Goal: Information Seeking & Learning: Learn about a topic

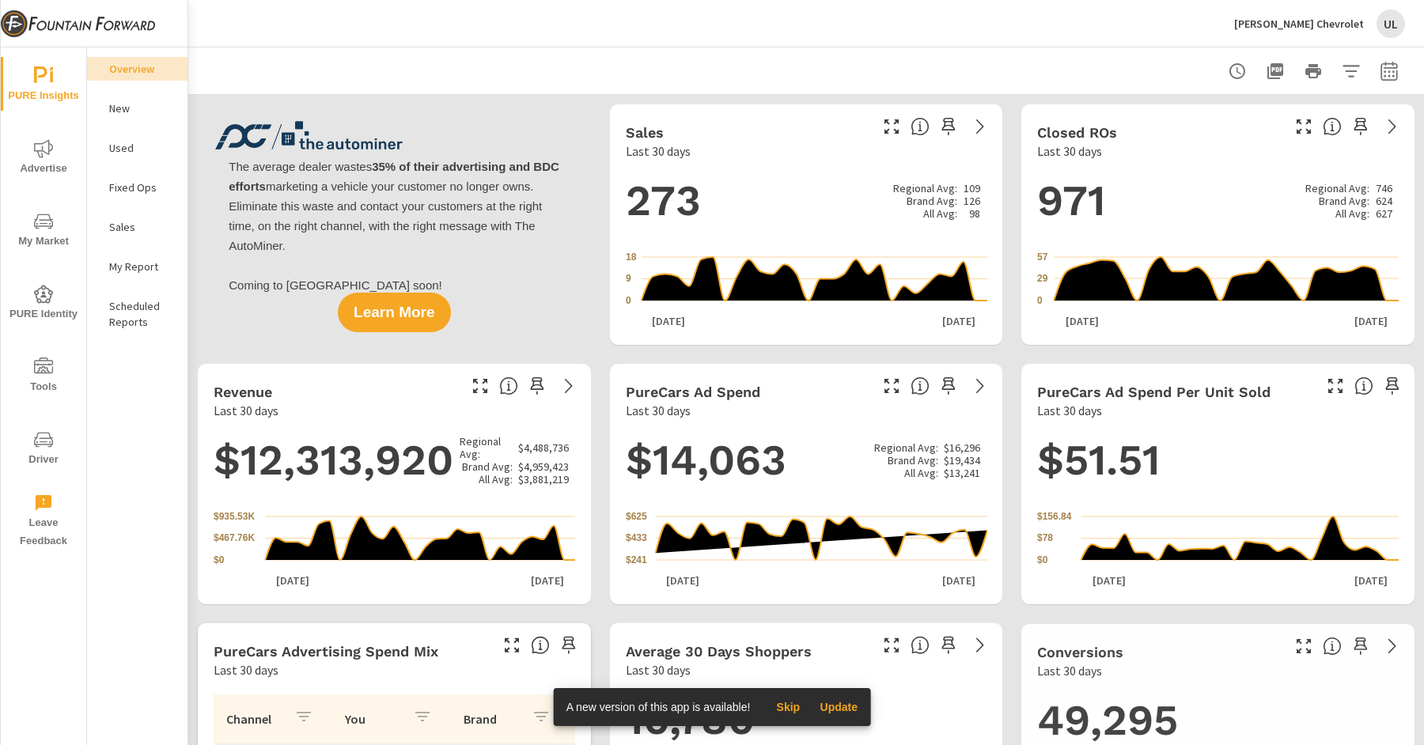
scroll to position [1, 0]
click at [141, 263] on p "My Report" at bounding box center [142, 267] width 66 height 16
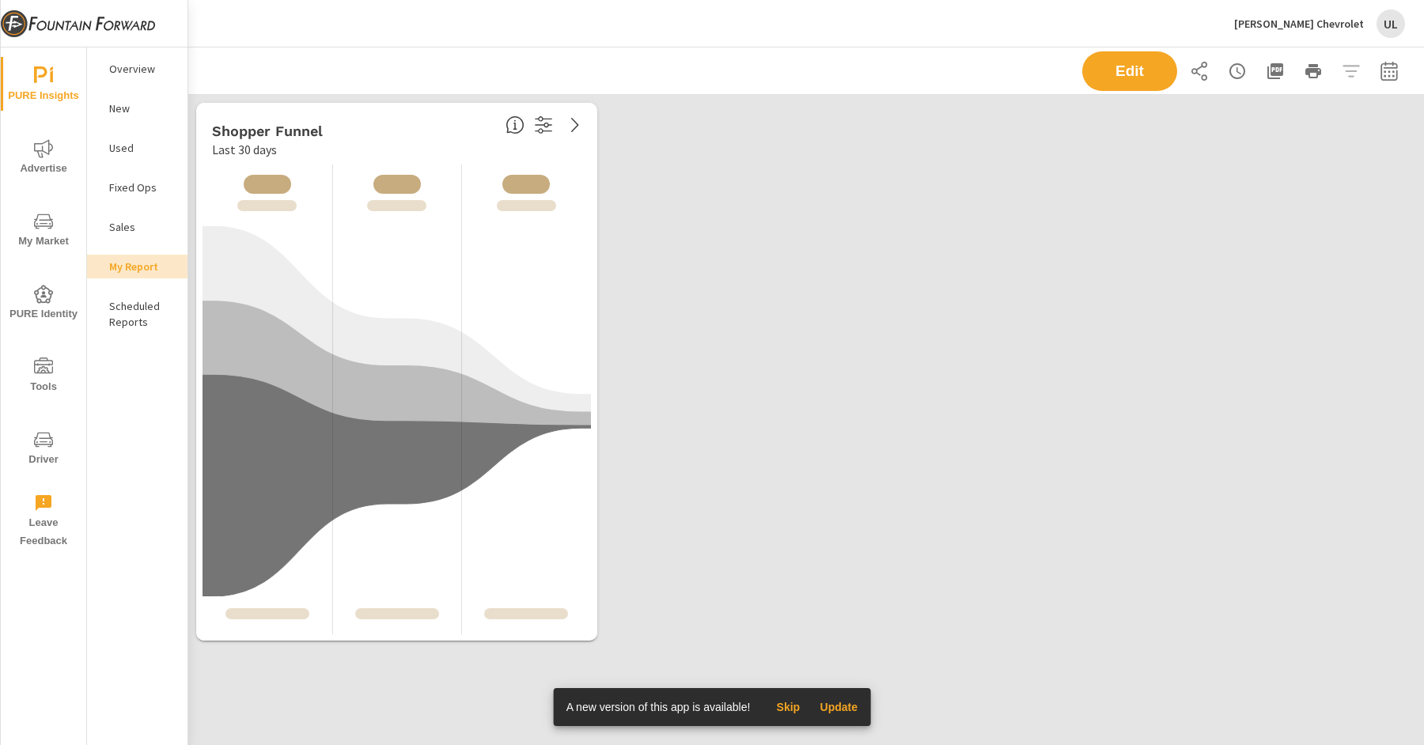
scroll to position [554, 1236]
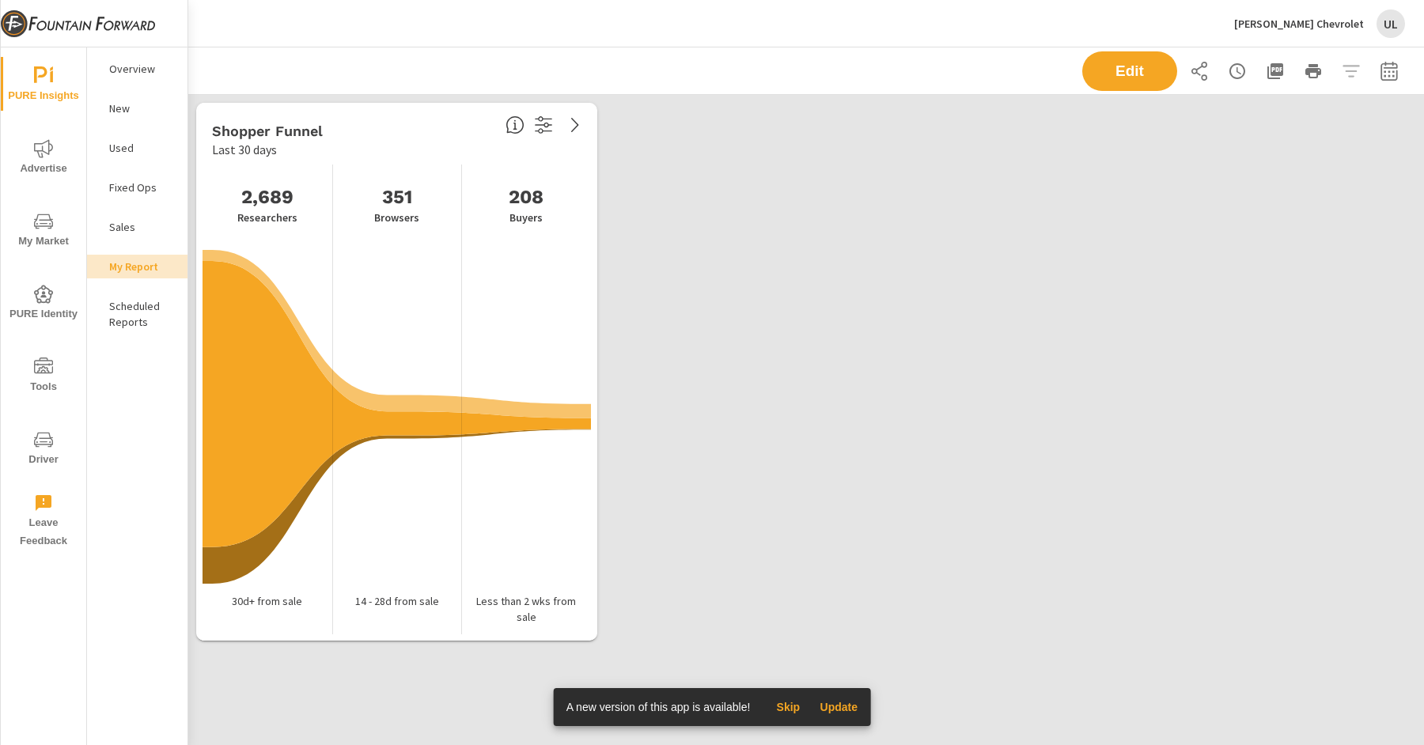
click at [134, 69] on p "Overview" at bounding box center [142, 69] width 66 height 16
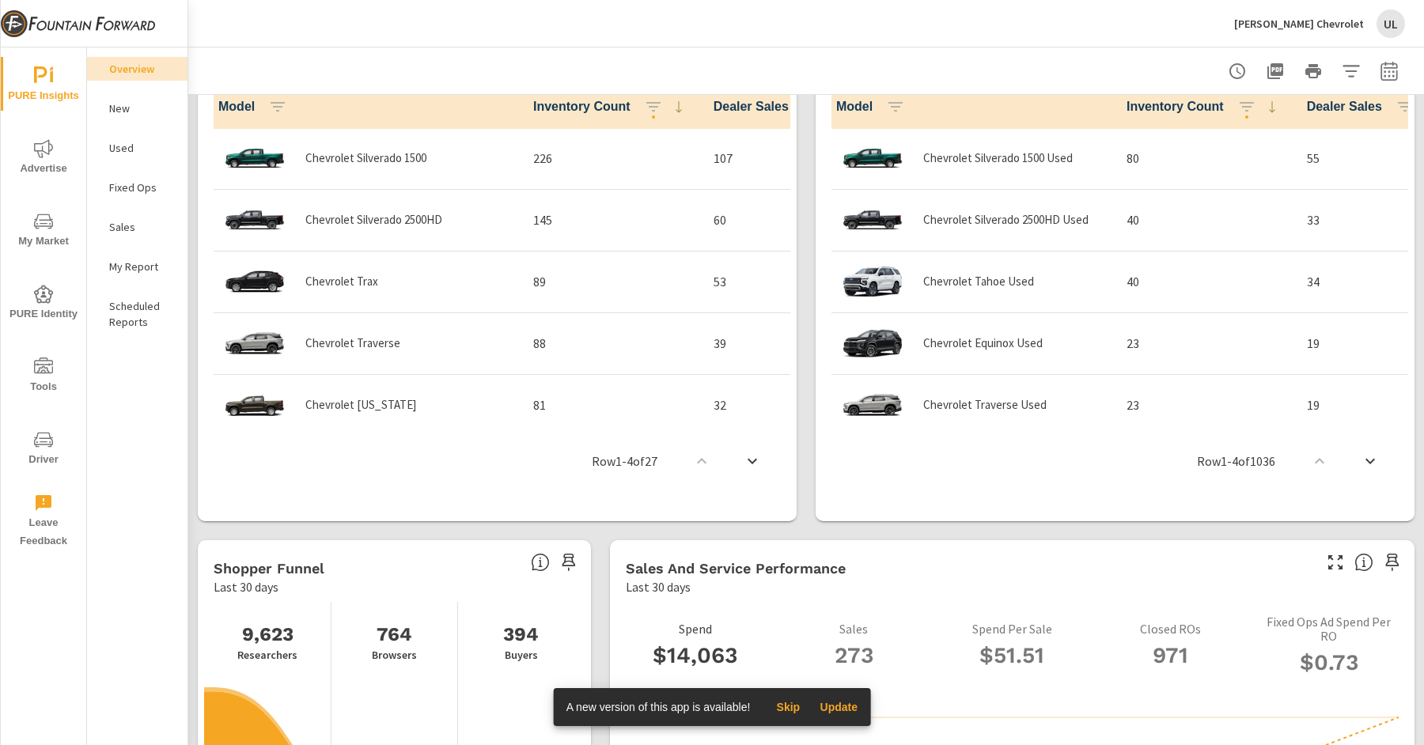
scroll to position [887, 0]
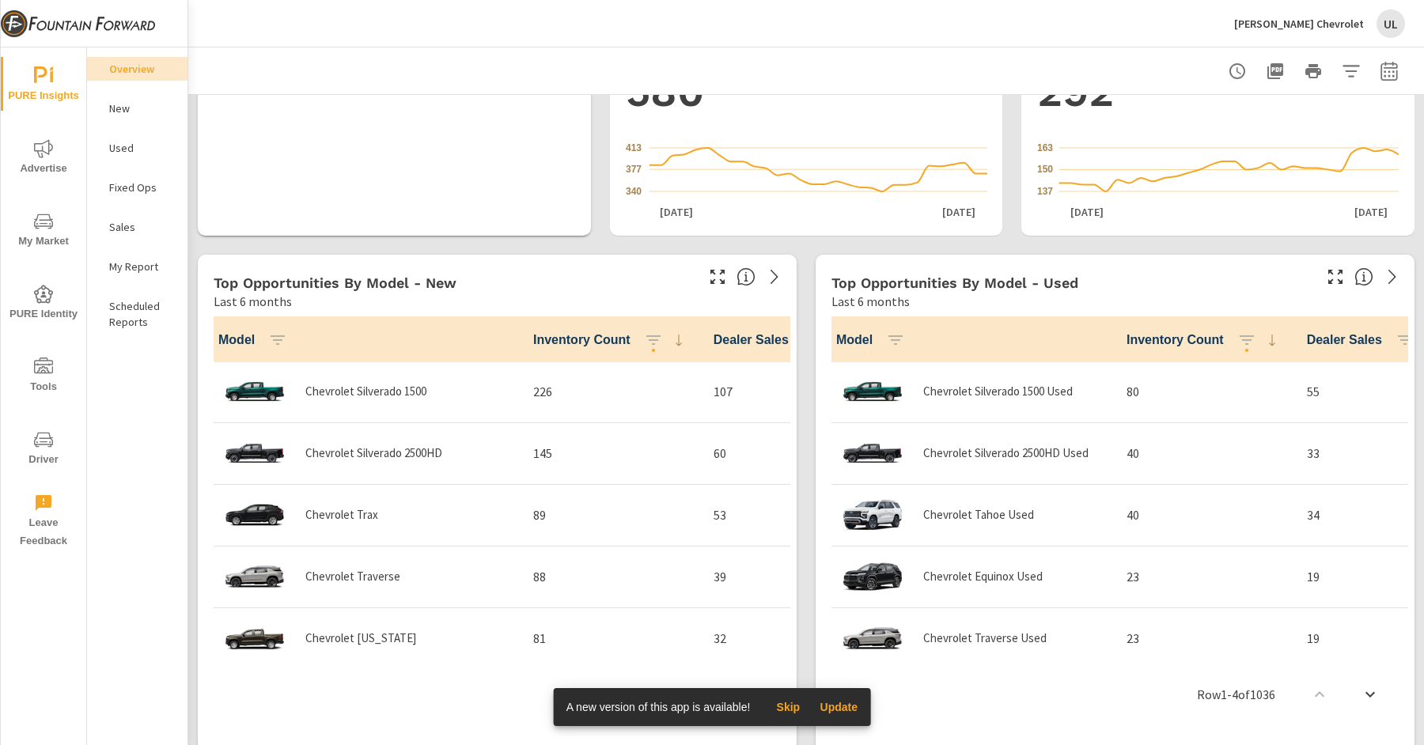
click at [47, 239] on span "My Market" at bounding box center [44, 231] width 76 height 39
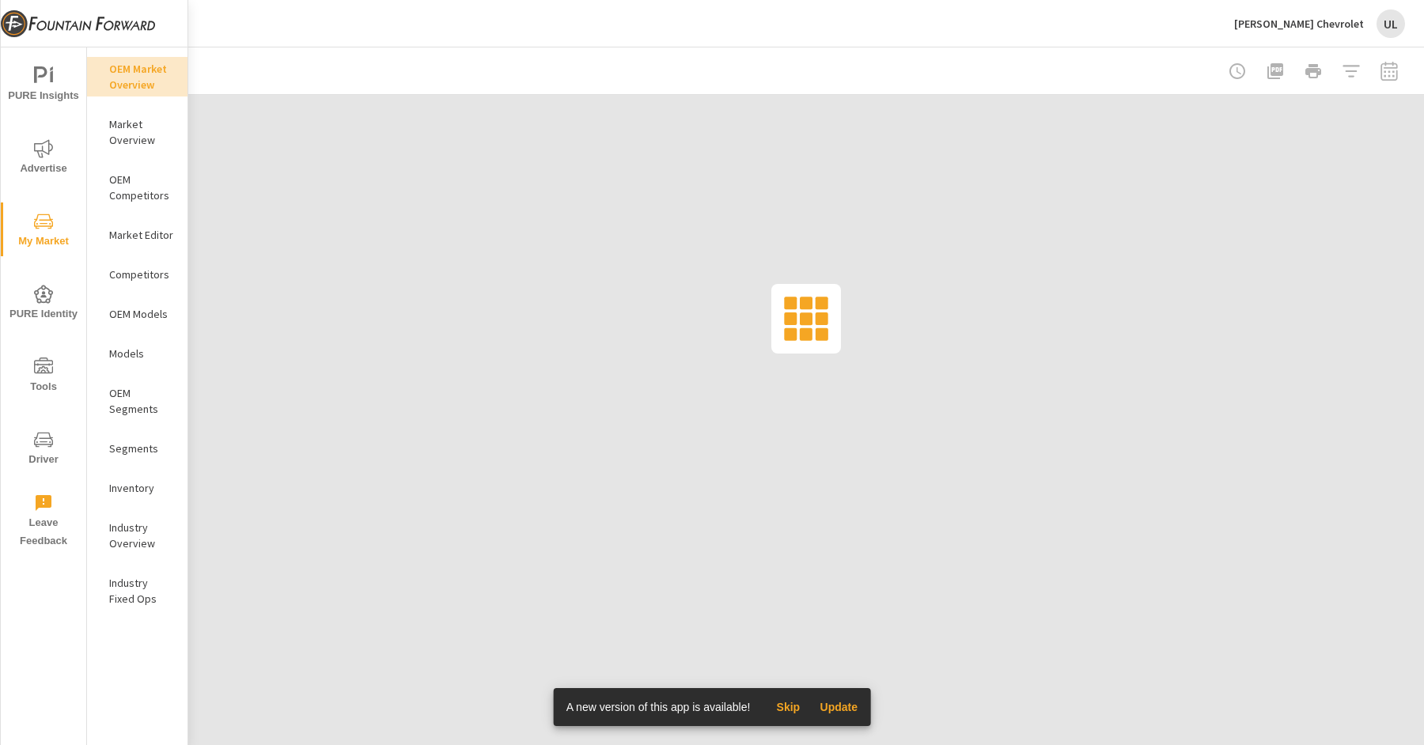
click at [123, 348] on p "Models" at bounding box center [142, 354] width 66 height 16
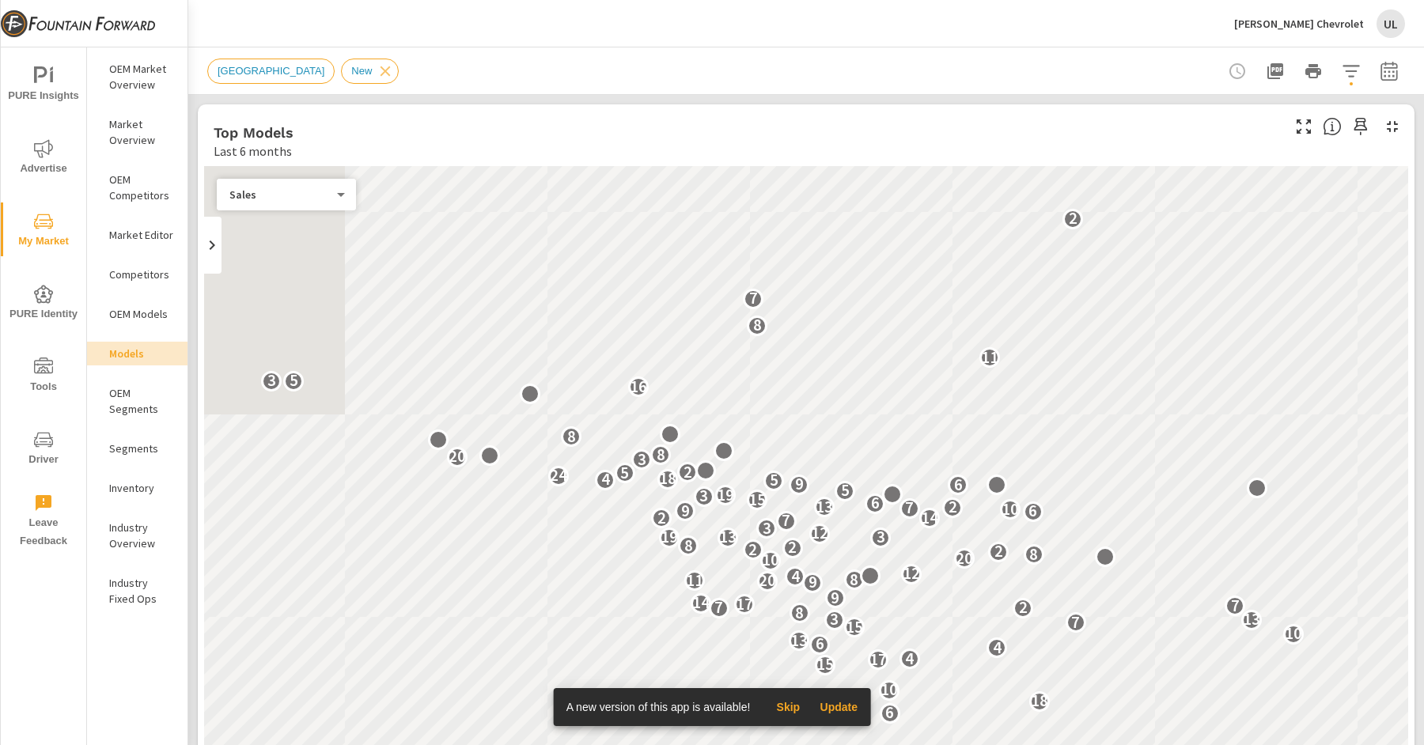
click at [792, 596] on span "Skip" at bounding box center [788, 707] width 38 height 14
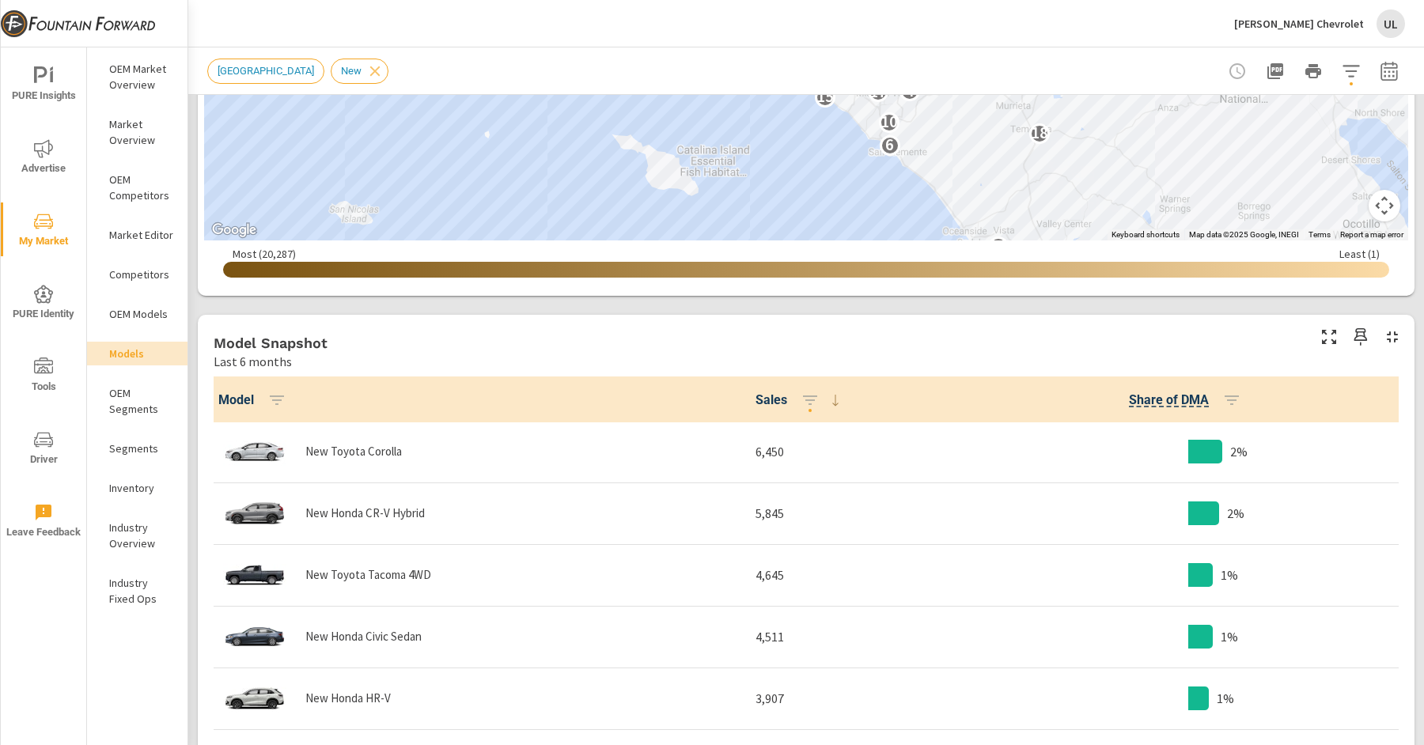
scroll to position [93, 0]
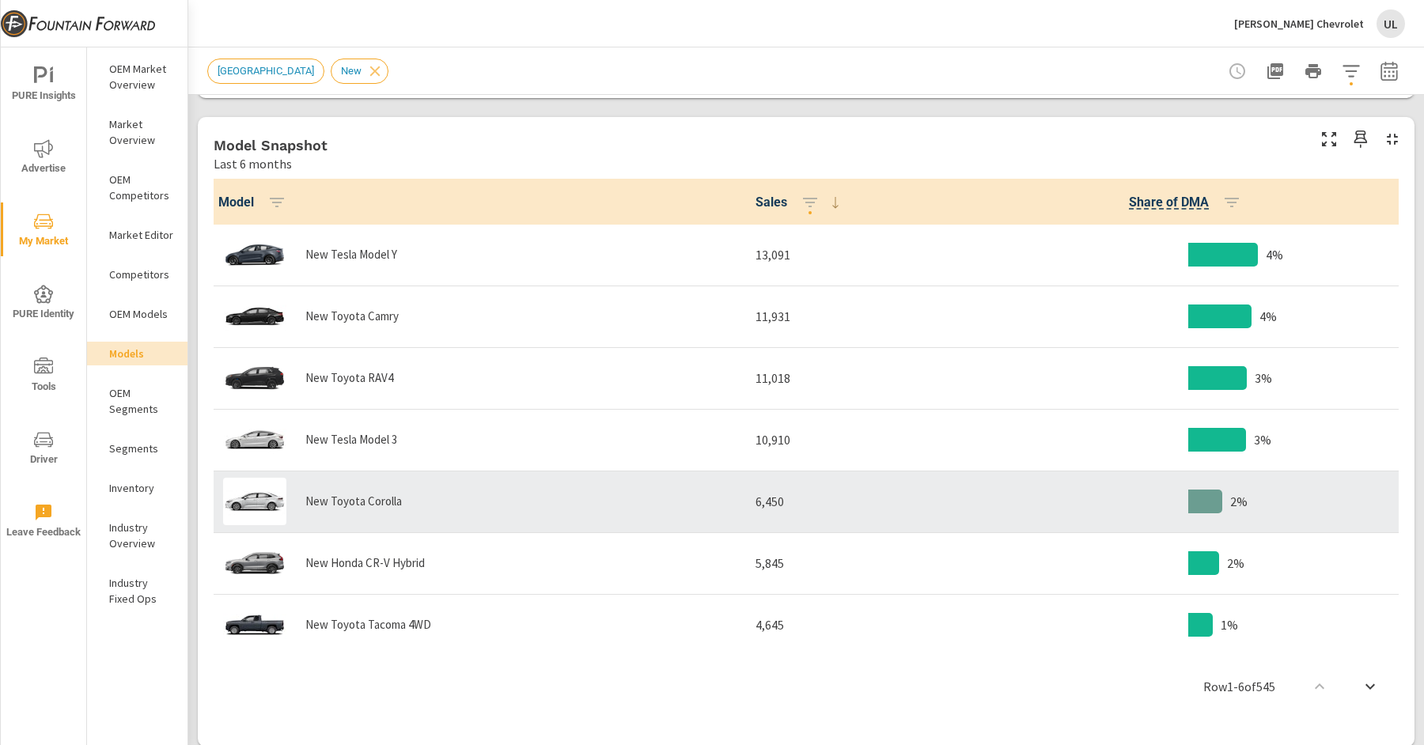
scroll to position [759, 0]
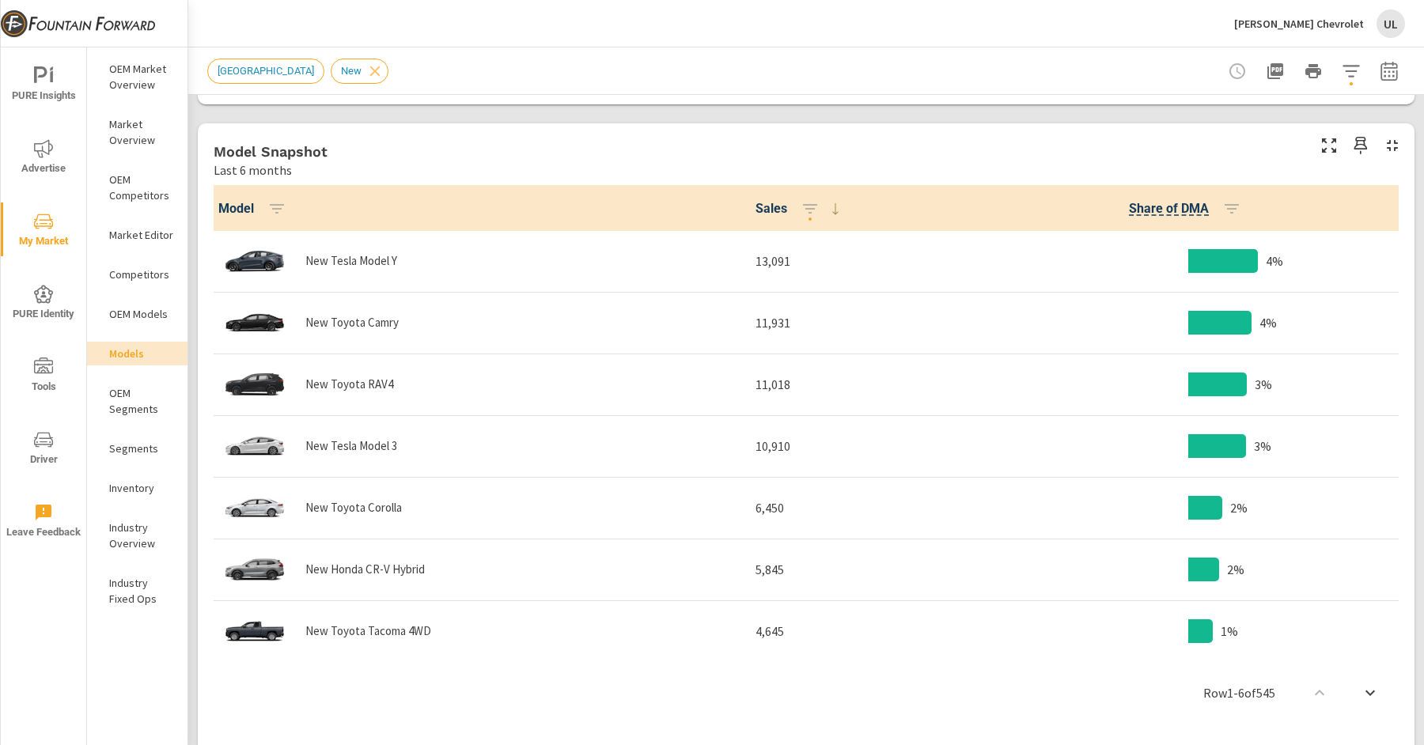
click at [137, 80] on p "OEM Market Overview" at bounding box center [142, 77] width 66 height 32
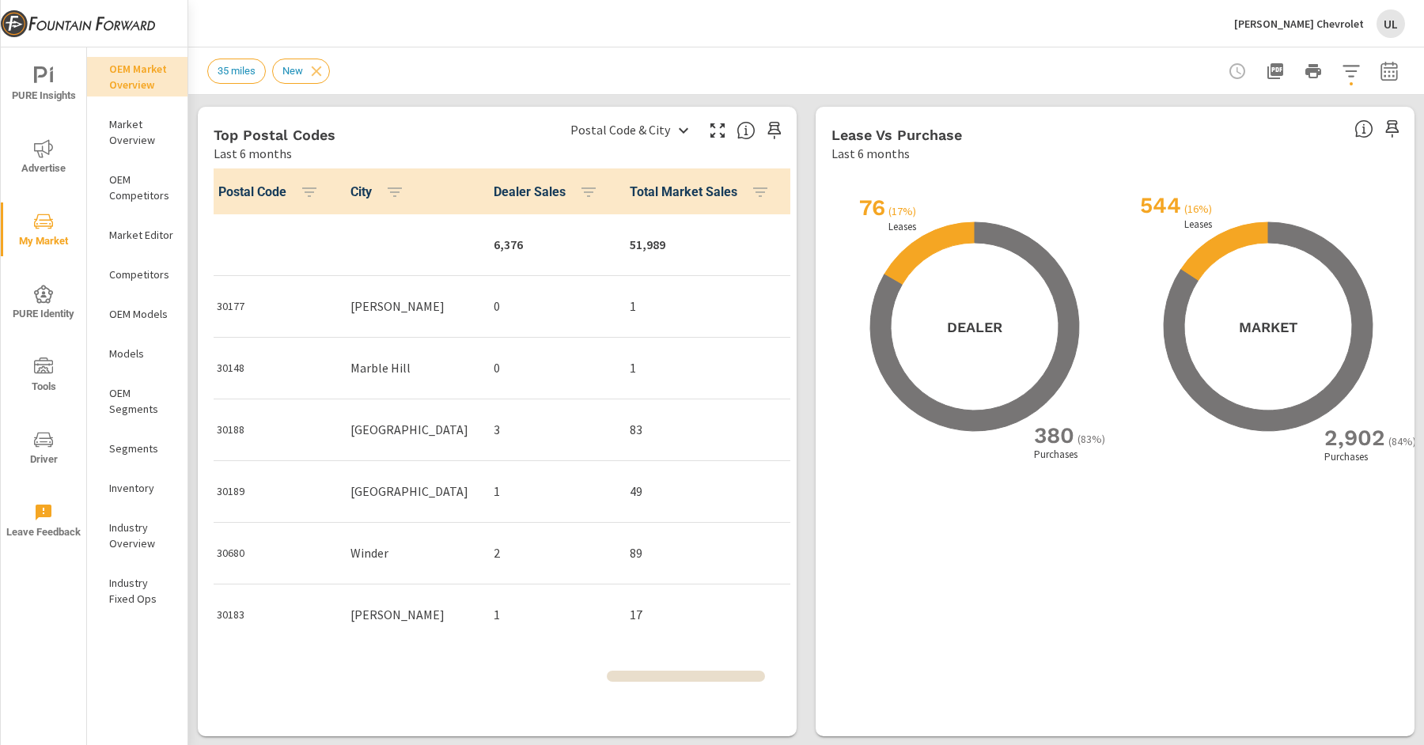
scroll to position [1, 0]
click at [141, 132] on p "Market Overview" at bounding box center [142, 132] width 66 height 32
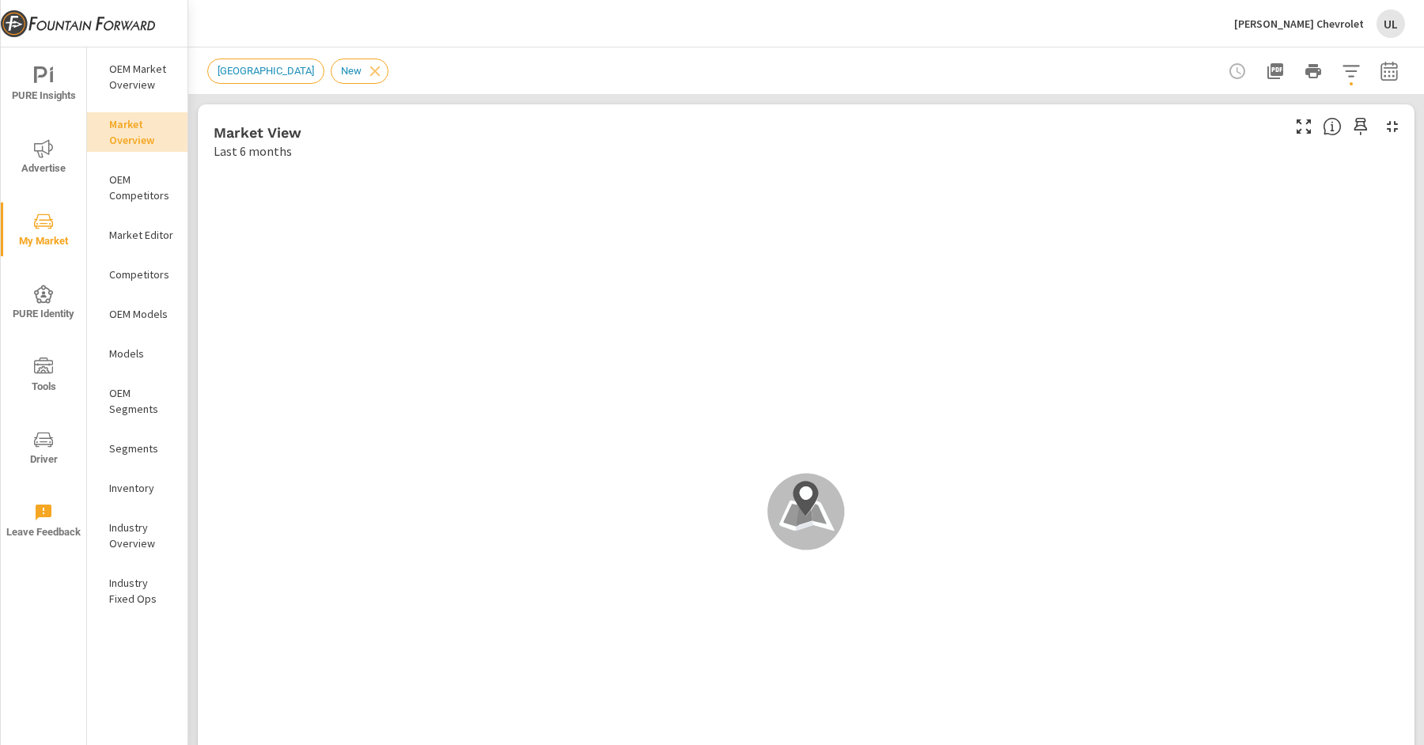
scroll to position [1, 0]
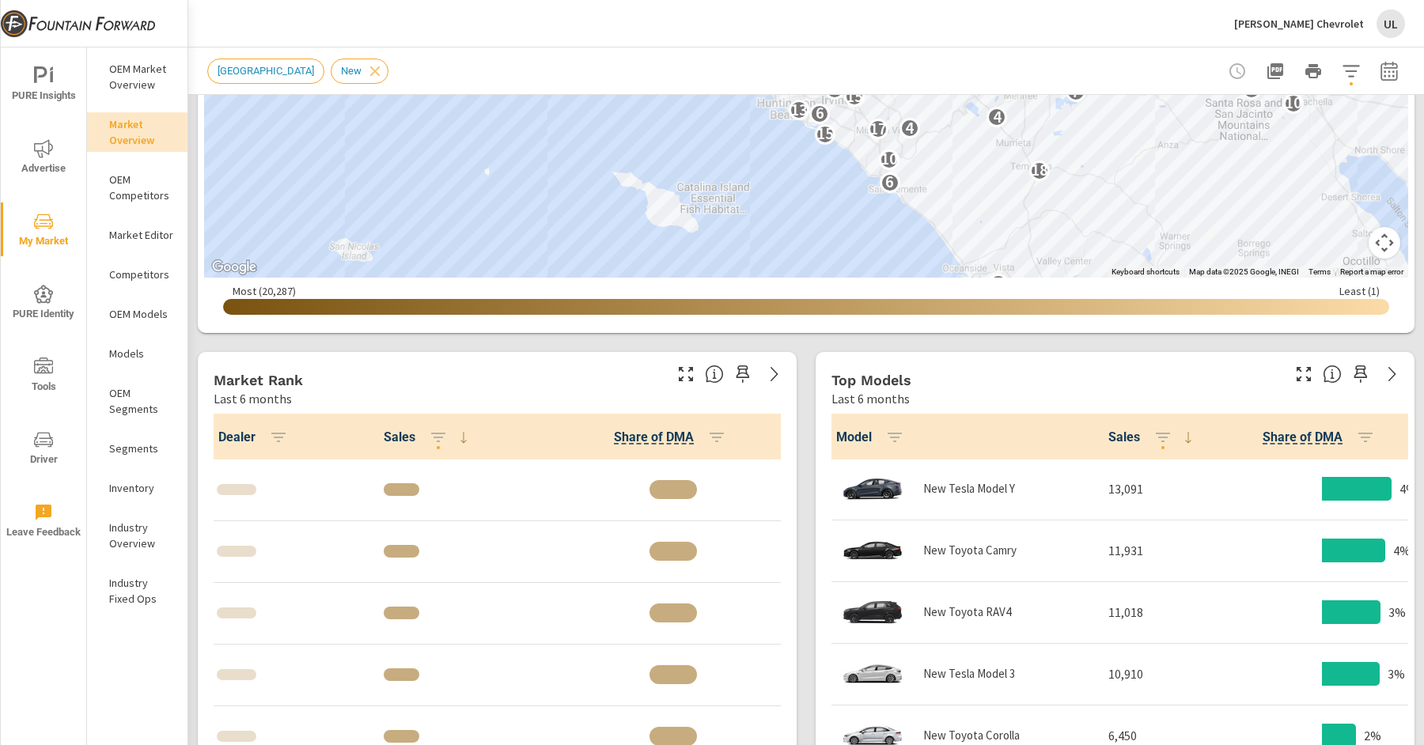
scroll to position [1056, 0]
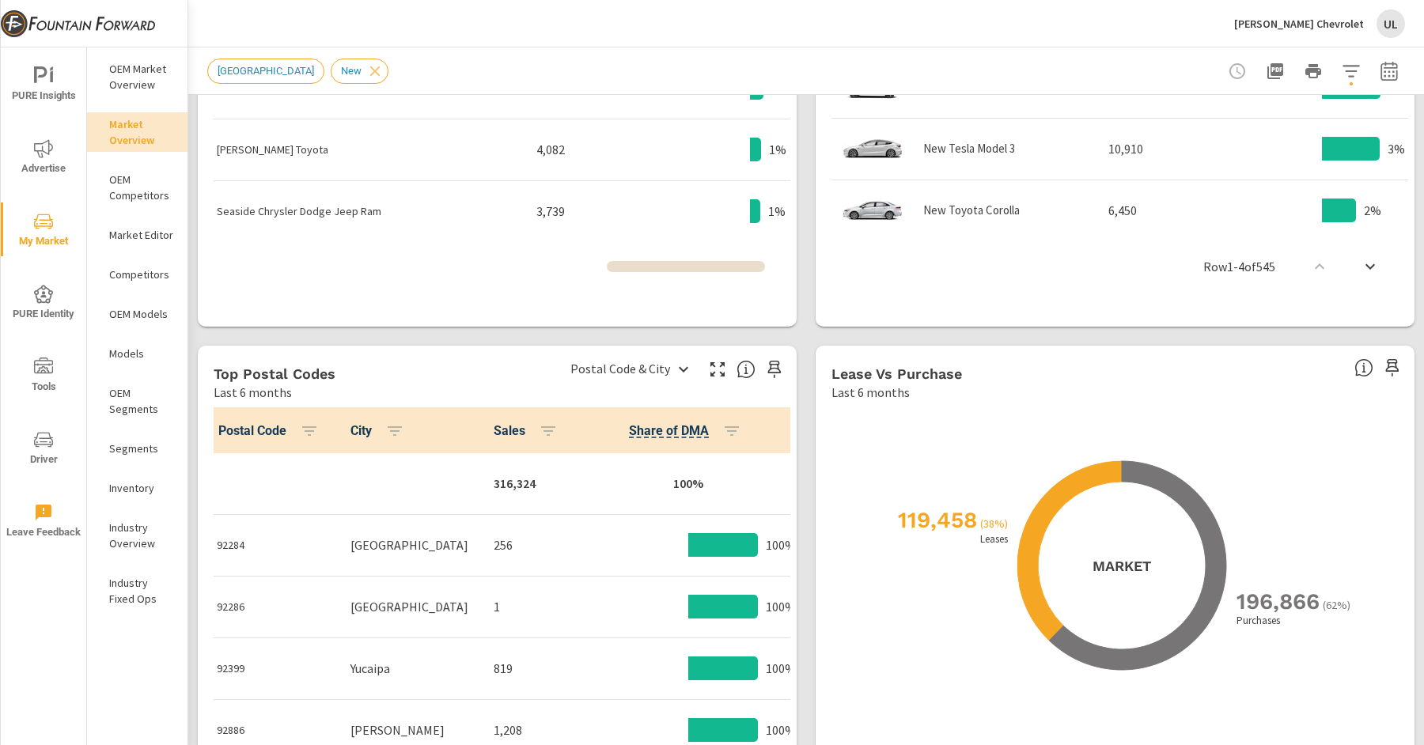
scroll to position [1, 0]
